Goal: Task Accomplishment & Management: Complete application form

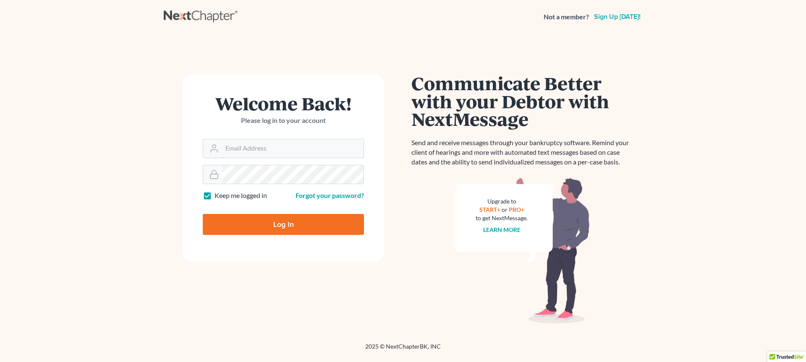
type input "[EMAIL_ADDRESS][DOMAIN_NAME]"
click at [285, 228] on input "Log In" at bounding box center [283, 224] width 161 height 21
type input "Thinking..."
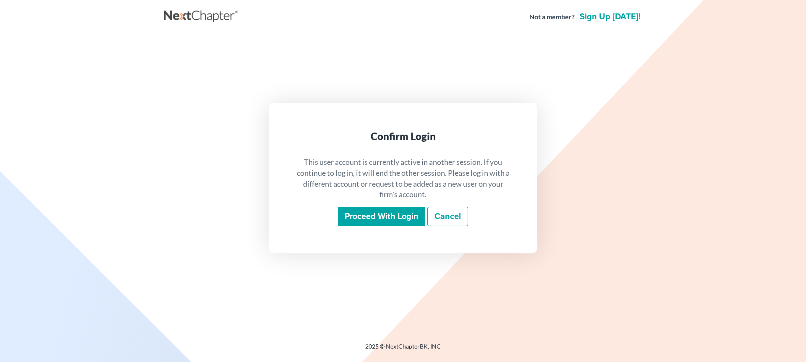
click at [387, 217] on input "Proceed with login" at bounding box center [381, 216] width 87 height 19
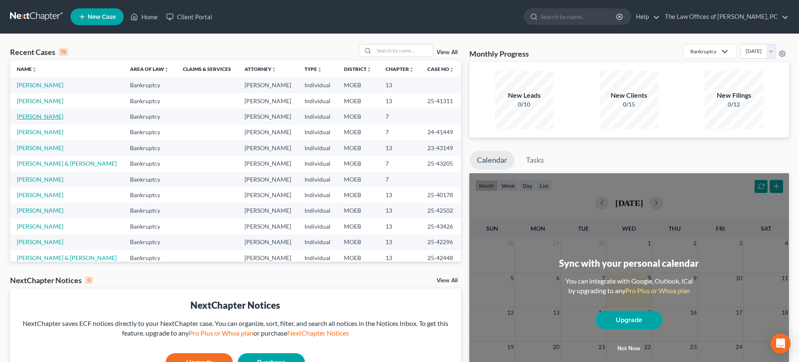
click at [28, 117] on link "Matthews, Amy" at bounding box center [40, 116] width 47 height 7
click at [381, 49] on input "search" at bounding box center [403, 50] width 59 height 12
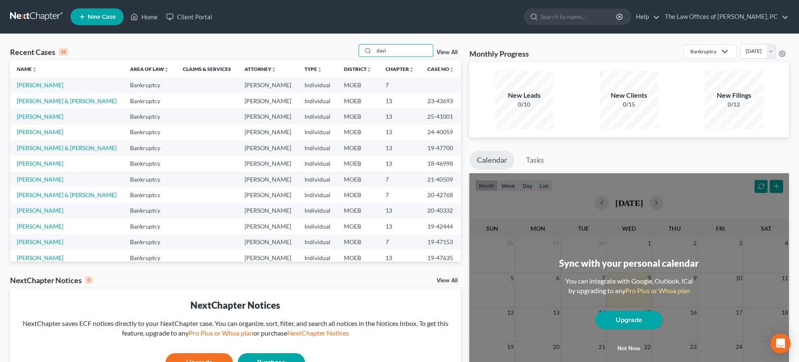
type input "davi"
click at [36, 89] on link "[PERSON_NAME]" at bounding box center [40, 84] width 47 height 7
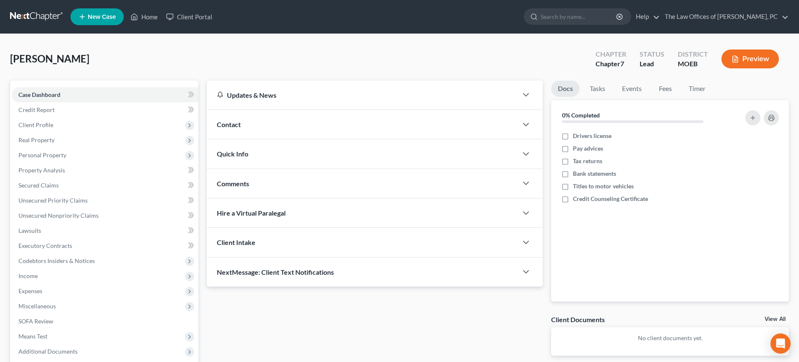
click at [771, 318] on link "View All" at bounding box center [775, 319] width 21 height 6
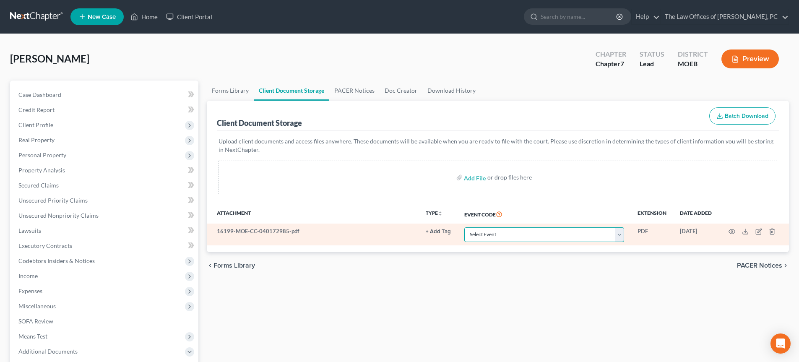
click at [500, 229] on select "Select Event 20 Largest Unsecured Creditors Amended List of Creditors and Verif…" at bounding box center [544, 234] width 160 height 15
select select "9"
click at [464, 227] on select "Select Event 20 Largest Unsecured Creditors Amended List of Creditors and Verif…" at bounding box center [544, 234] width 160 height 15
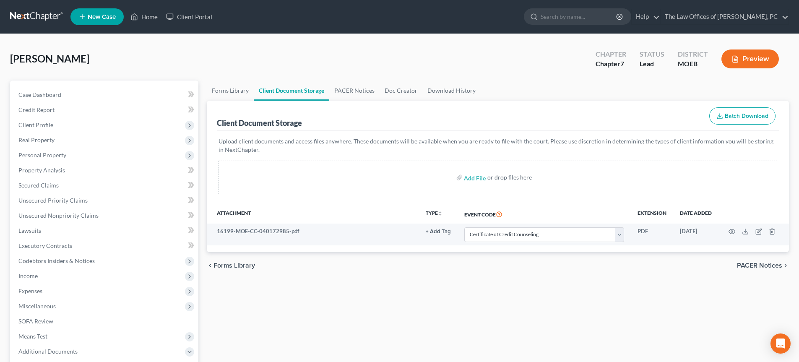
click at [16, 16] on link at bounding box center [37, 16] width 54 height 15
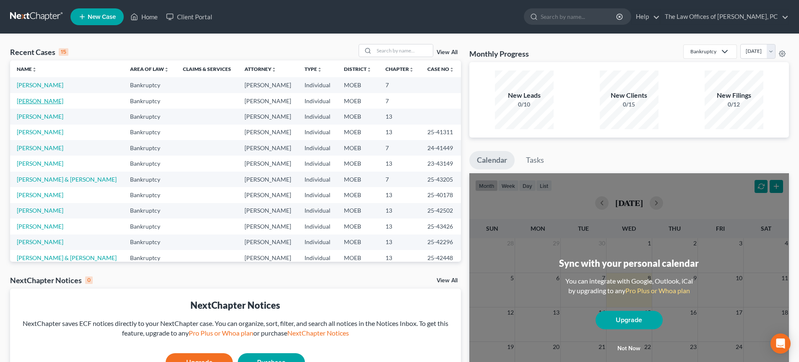
click at [27, 102] on link "[PERSON_NAME]" at bounding box center [40, 100] width 47 height 7
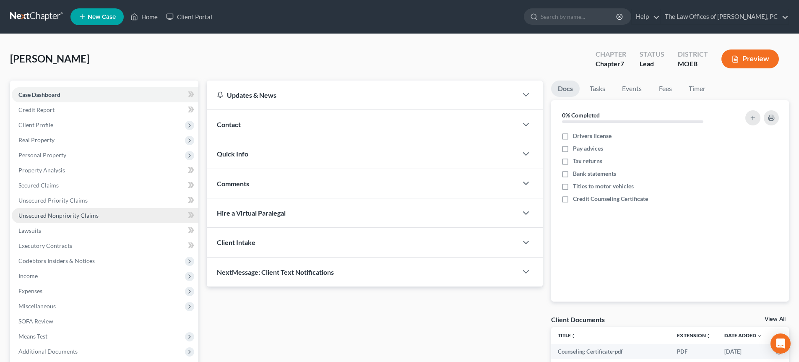
click at [45, 212] on span "Unsecured Nonpriority Claims" at bounding box center [58, 215] width 80 height 7
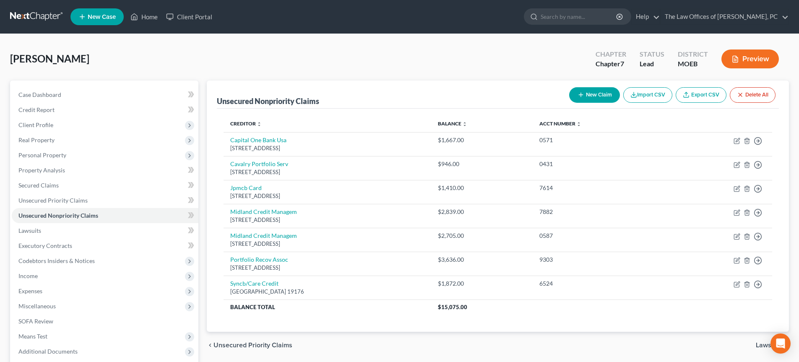
click at [607, 96] on button "New Claim" at bounding box center [594, 95] width 51 height 16
select select "0"
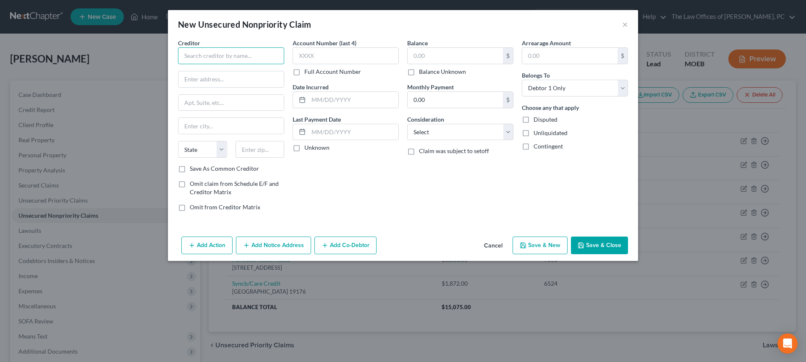
paste input "[GEOGRAPHIC_DATA]"
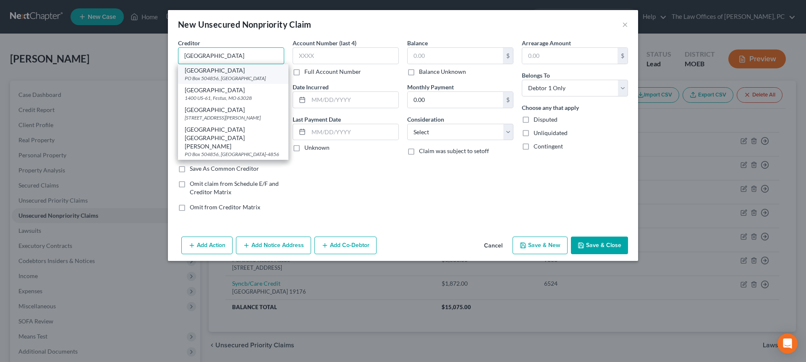
type input "[GEOGRAPHIC_DATA]"
click at [226, 77] on div "PO Box 504856, [GEOGRAPHIC_DATA]" at bounding box center [233, 78] width 97 height 7
type input "PO Box 504856"
type input "Saint Louis"
select select "26"
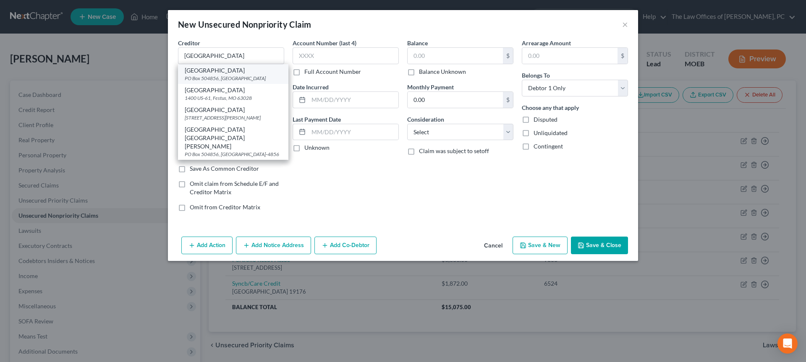
type input "63150"
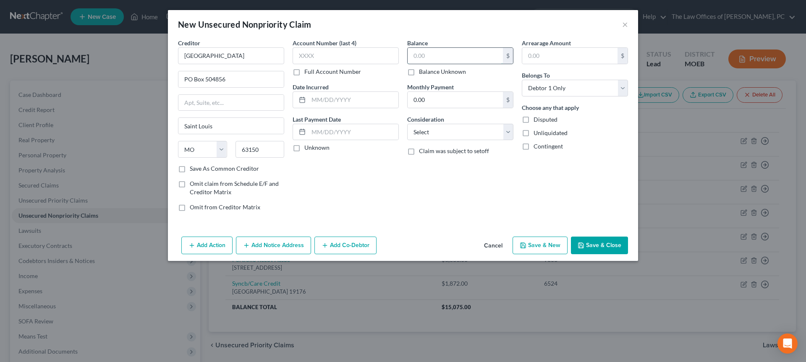
click at [444, 58] on input "text" at bounding box center [454, 56] width 95 height 16
type input "3,324.69"
click at [607, 237] on button "Save & Close" at bounding box center [599, 246] width 57 height 18
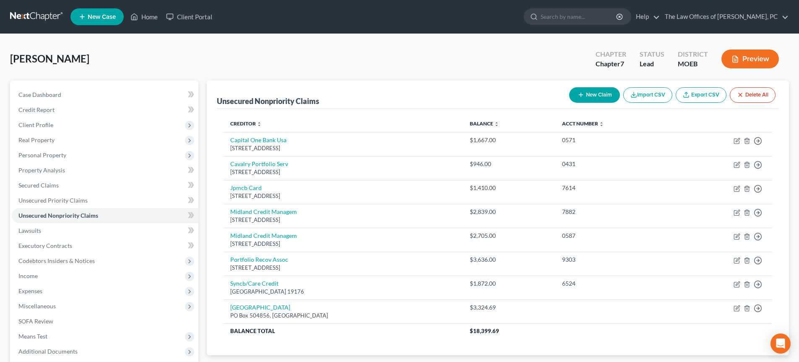
click at [599, 96] on button "New Claim" at bounding box center [594, 95] width 51 height 16
select select "0"
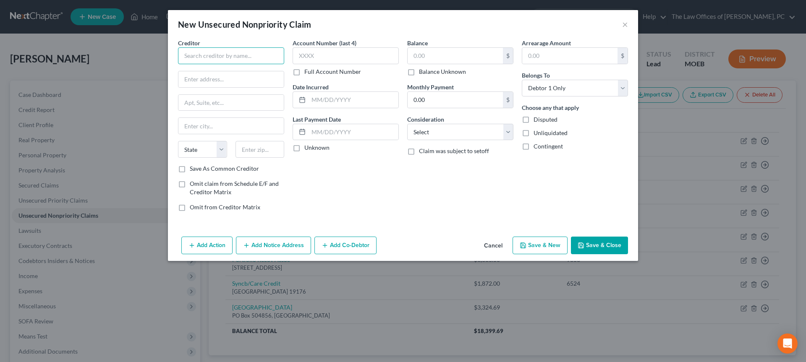
paste input "[PERSON_NAME]"
click at [243, 154] on input "text" at bounding box center [259, 149] width 49 height 17
type input "[PERSON_NAME]"
type input "63116-3325"
type input "[STREET_ADDRESS][PERSON_NAME]"
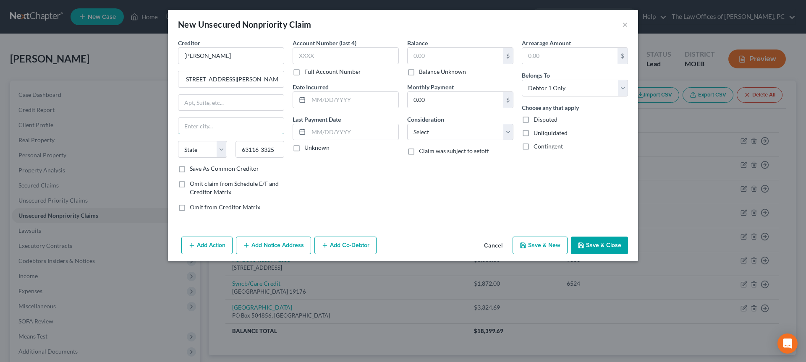
type input "Saint Louis"
click at [239, 52] on input "[PERSON_NAME]" at bounding box center [231, 55] width 106 height 17
paste input "Midland Management"
click at [243, 81] on input "[STREET_ADDRESS][PERSON_NAME]" at bounding box center [230, 79] width 105 height 16
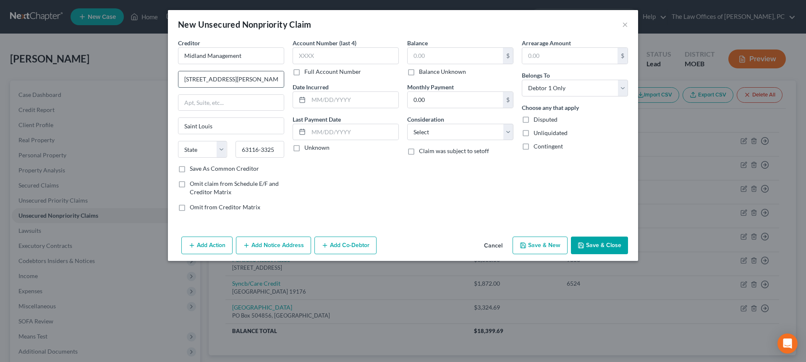
type input "Midland Management"
click at [243, 81] on input "[STREET_ADDRESS][PERSON_NAME]" at bounding box center [230, 79] width 105 height 16
type input "5"
click at [227, 129] on input "Saint Louis" at bounding box center [230, 126] width 105 height 16
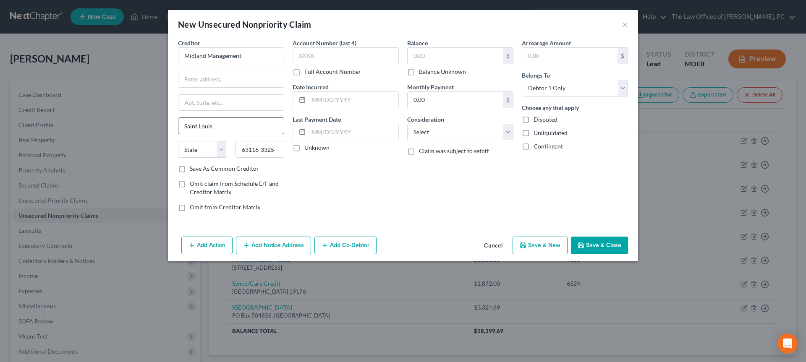
click at [227, 129] on input "Saint Louis" at bounding box center [230, 126] width 105 height 16
click at [276, 152] on input "63116-3325" at bounding box center [259, 149] width 49 height 17
click at [261, 57] on input "Midland Management" at bounding box center [231, 55] width 106 height 17
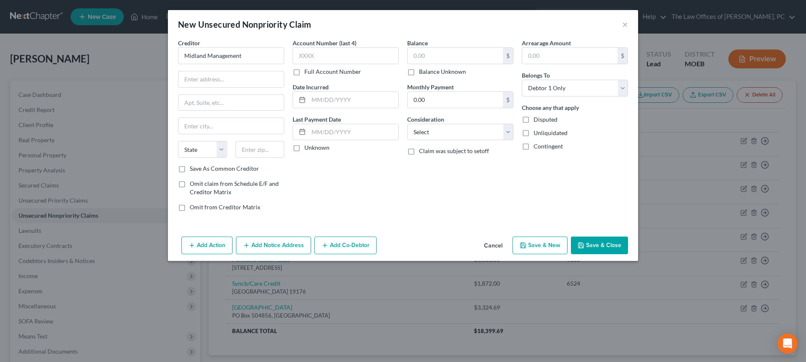
type input "Midland Management"
